Goal: Find specific page/section

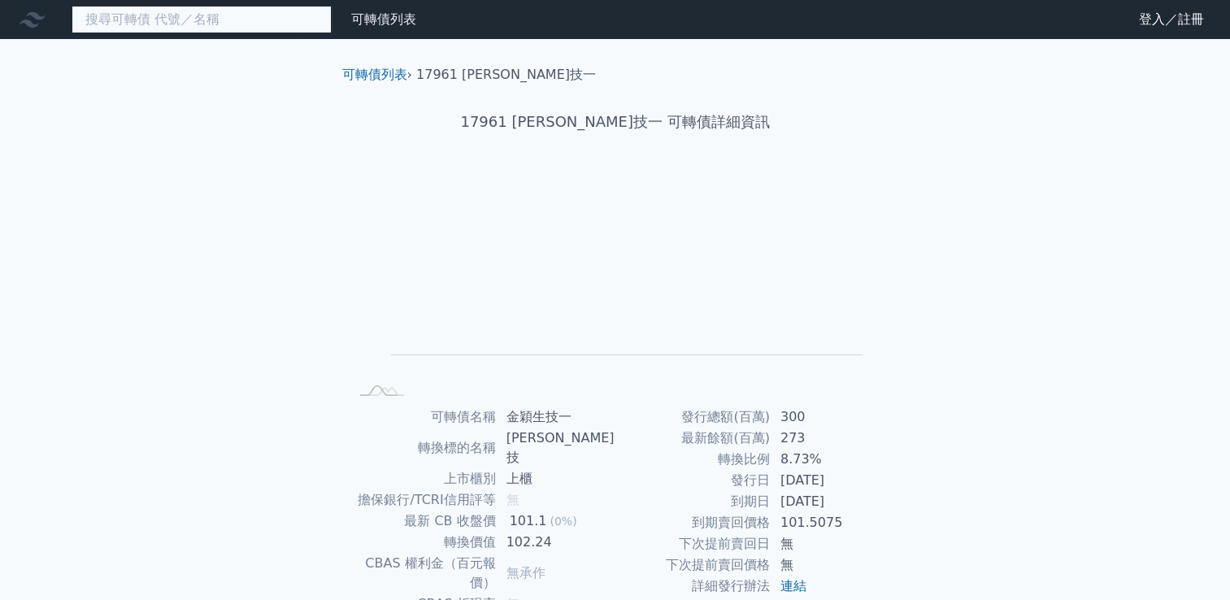
click at [189, 28] on input at bounding box center [202, 20] width 260 height 28
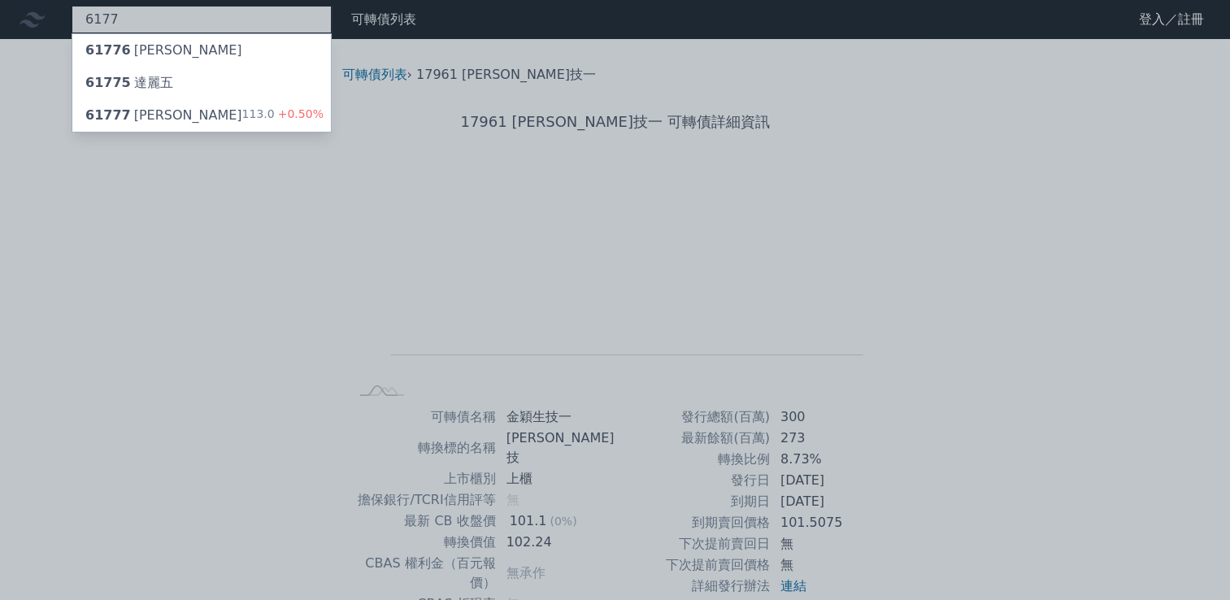
type input "6177"
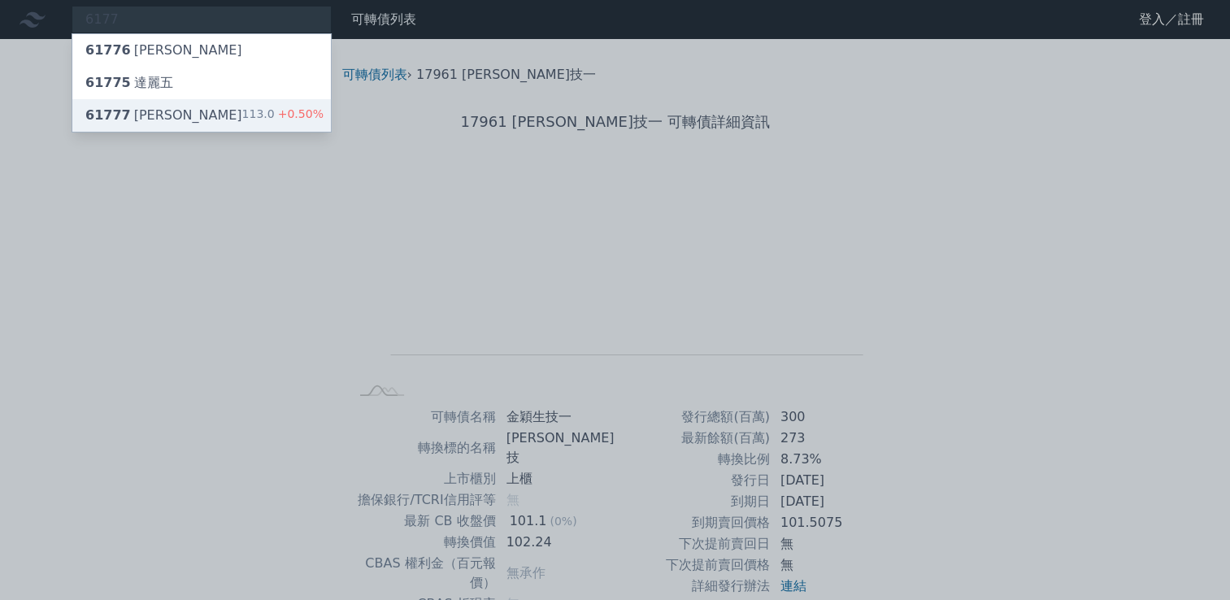
click at [290, 111] on span "+0.50%" at bounding box center [299, 113] width 49 height 13
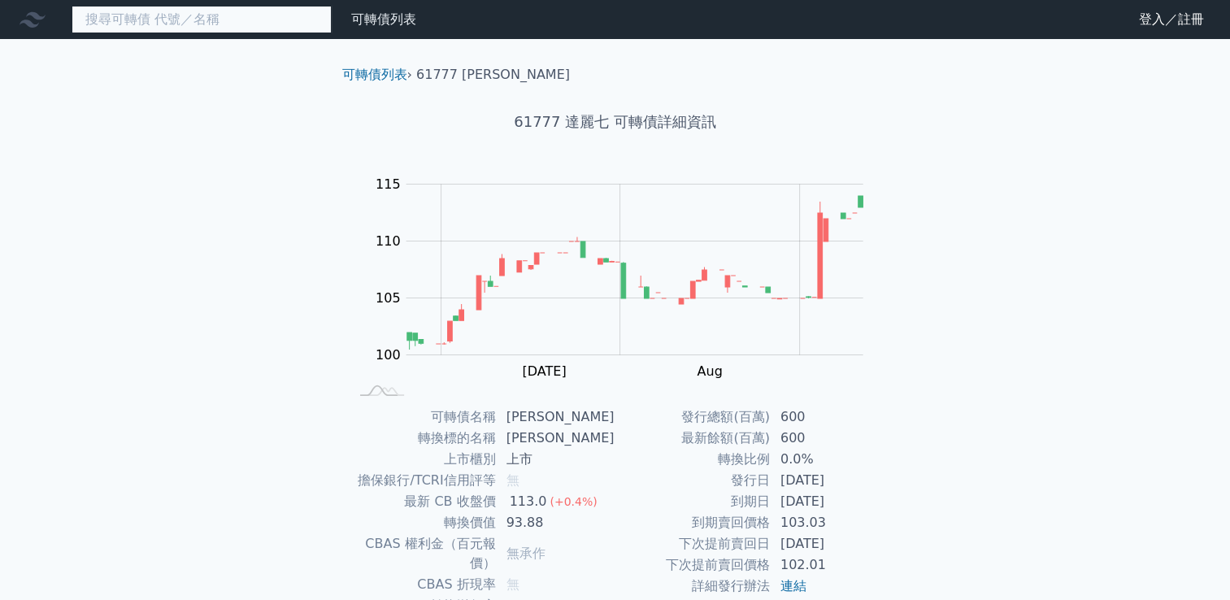
click at [235, 15] on input at bounding box center [202, 20] width 260 height 28
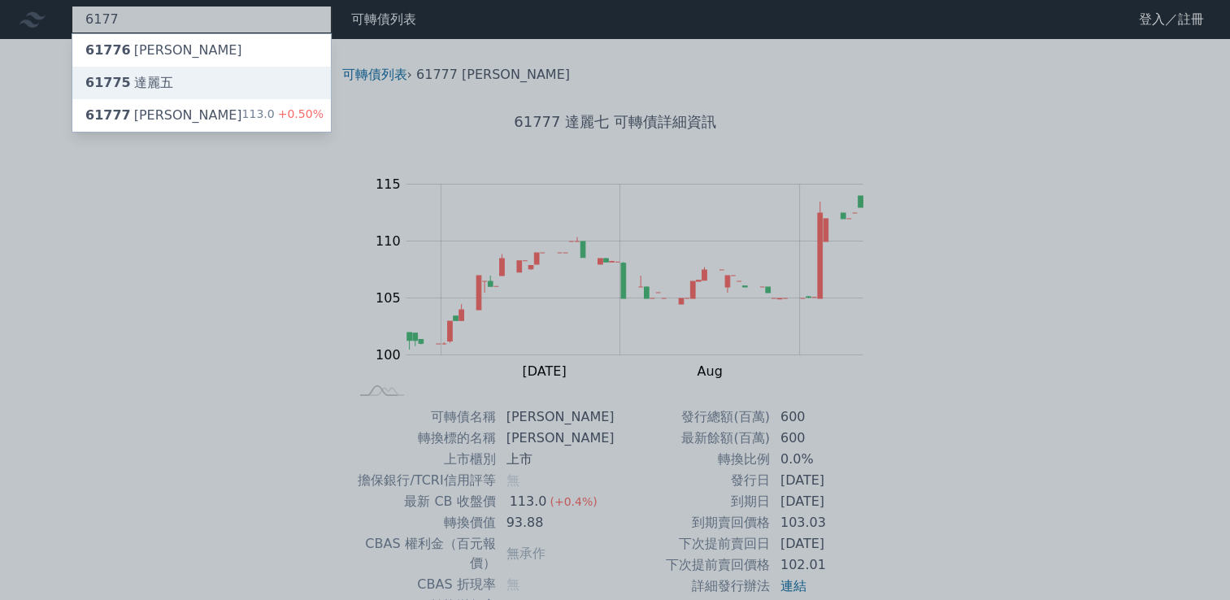
type input "6177"
click at [273, 76] on div "61775 [PERSON_NAME]" at bounding box center [201, 83] width 258 height 33
